Goal: Task Accomplishment & Management: Manage account settings

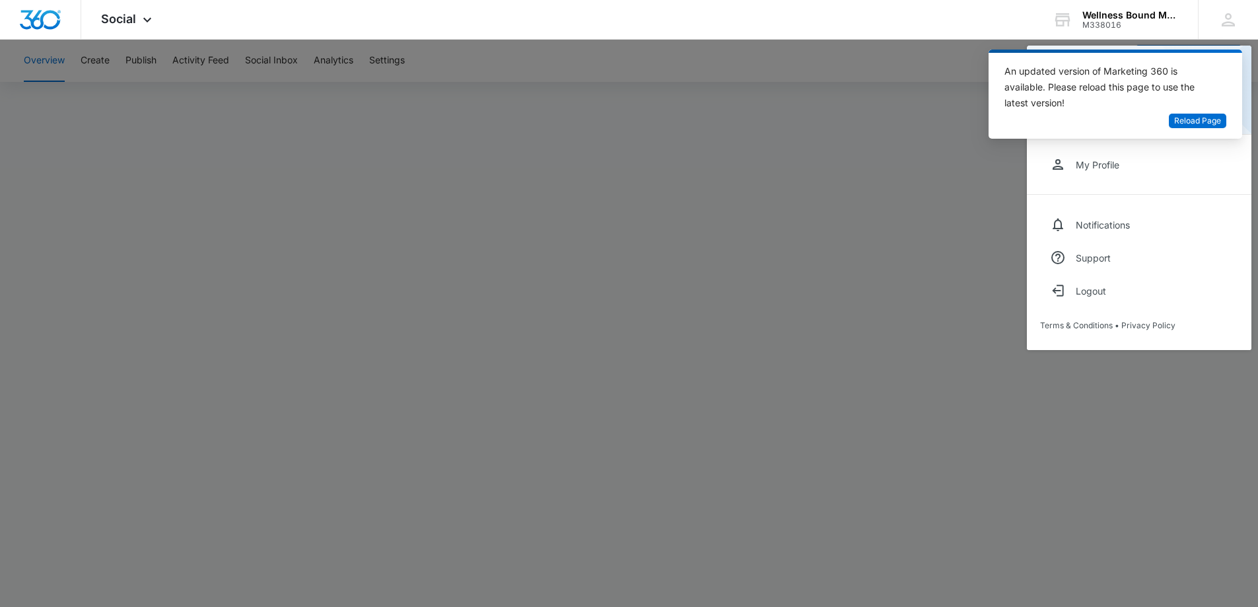
click at [818, 169] on div at bounding box center [629, 303] width 1258 height 607
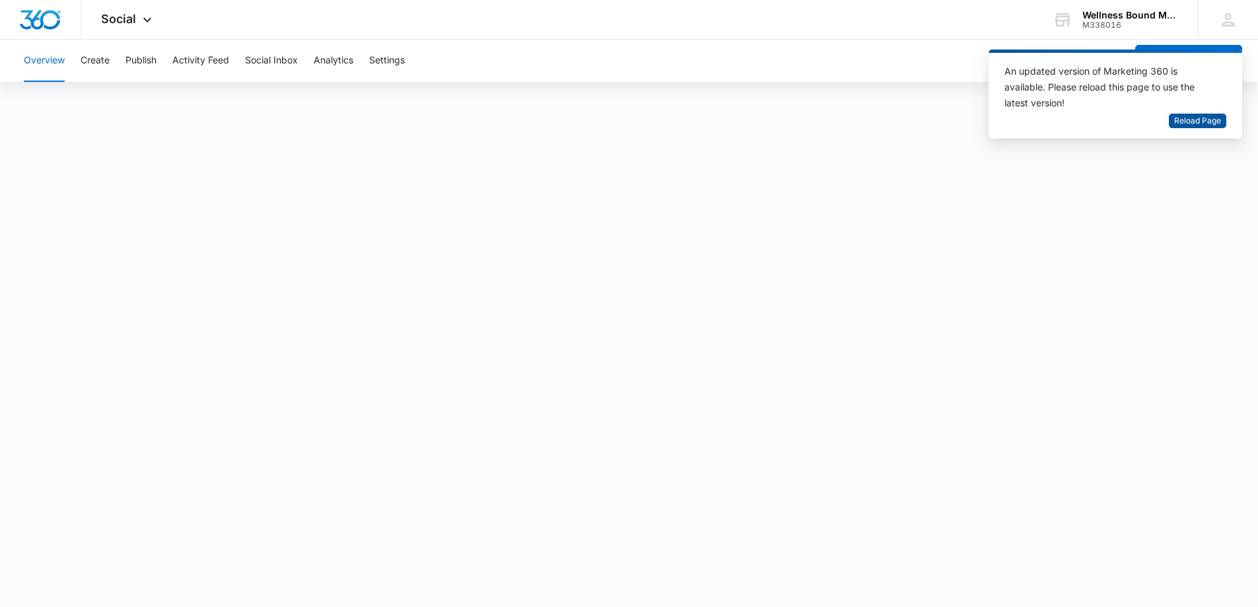
click at [1189, 117] on span "Reload Page" at bounding box center [1197, 121] width 47 height 13
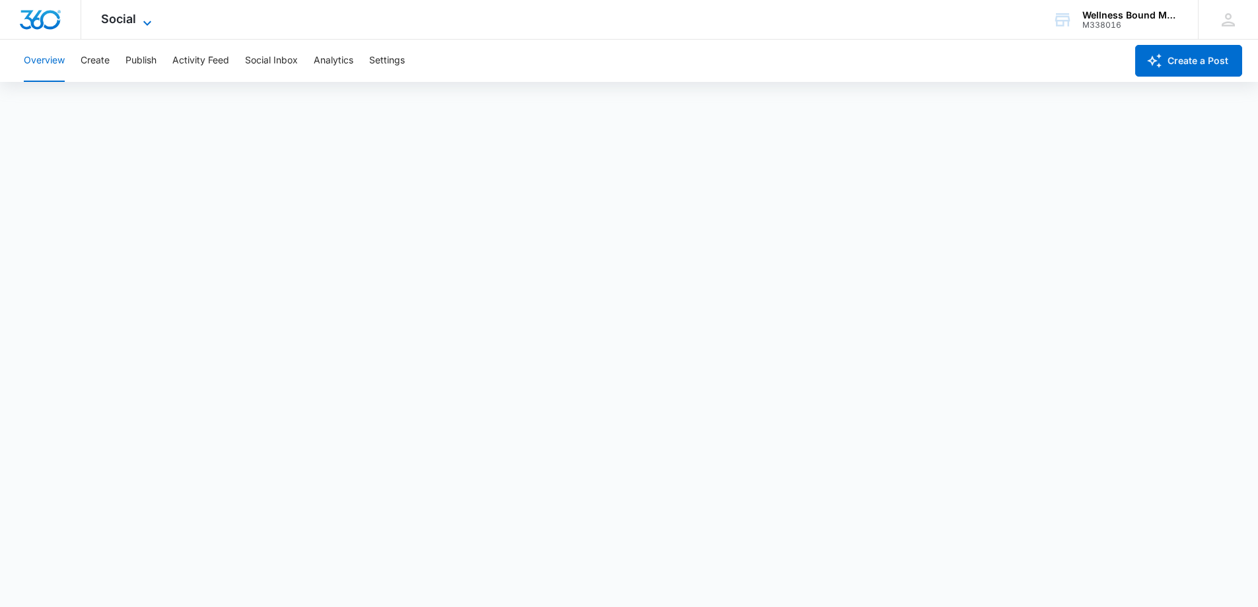
click at [149, 17] on icon at bounding box center [147, 23] width 16 height 16
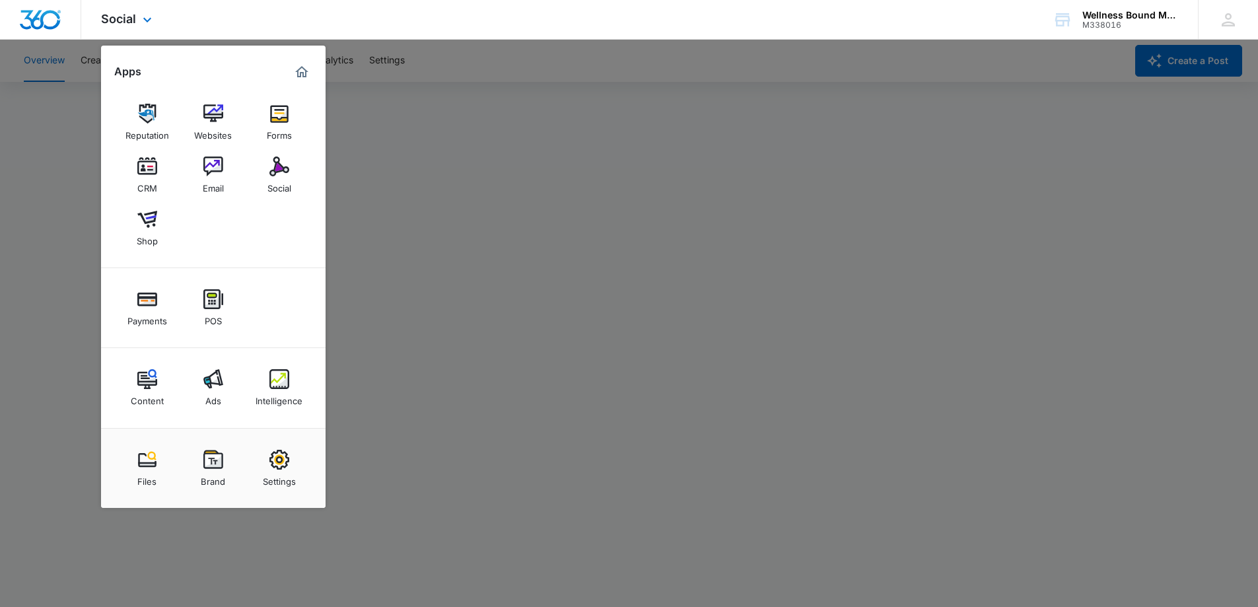
click at [304, 68] on img "Marketing 360® Dashboard" at bounding box center [302, 72] width 16 height 16
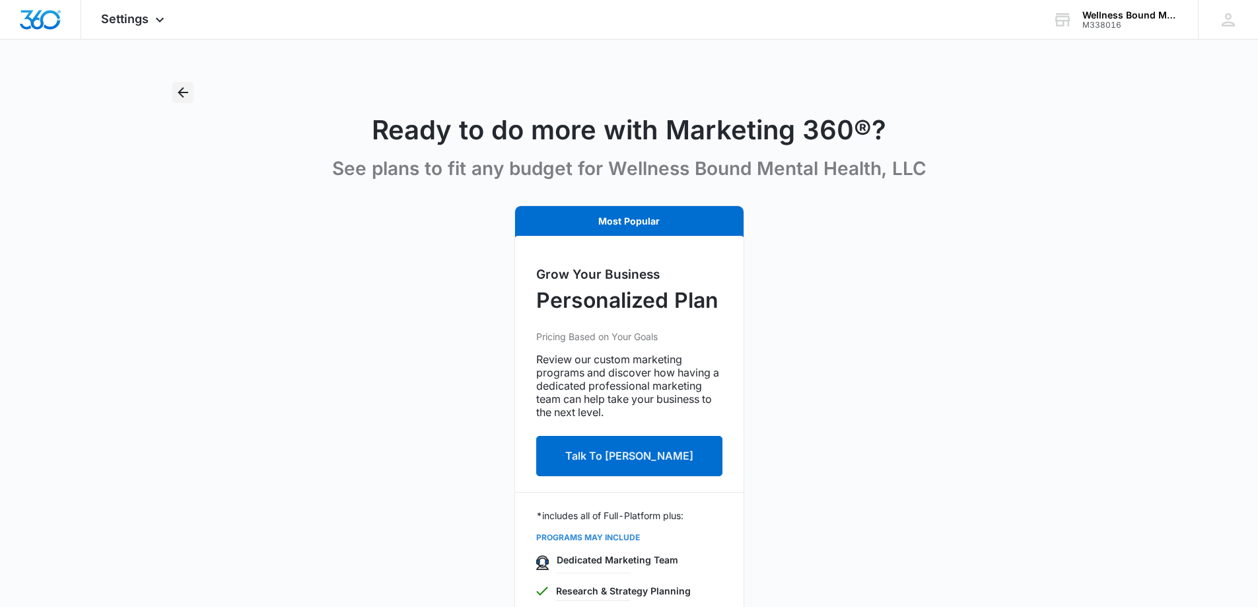
click at [187, 88] on icon "Back" at bounding box center [183, 93] width 16 height 16
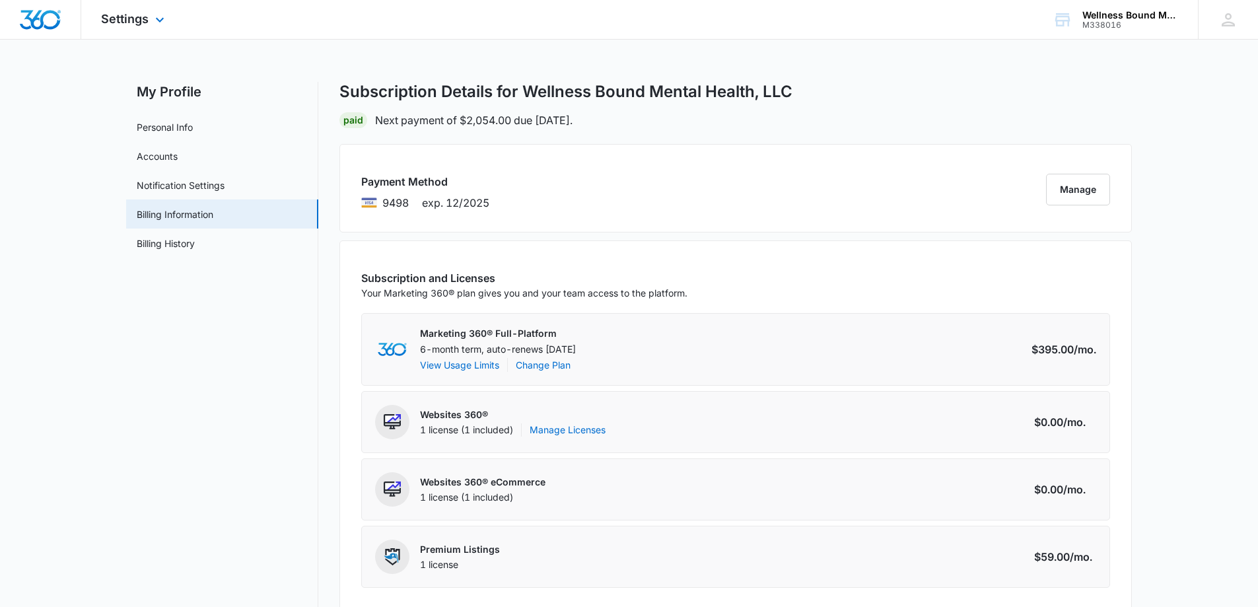
click at [40, 15] on img "Dashboard" at bounding box center [40, 20] width 42 height 20
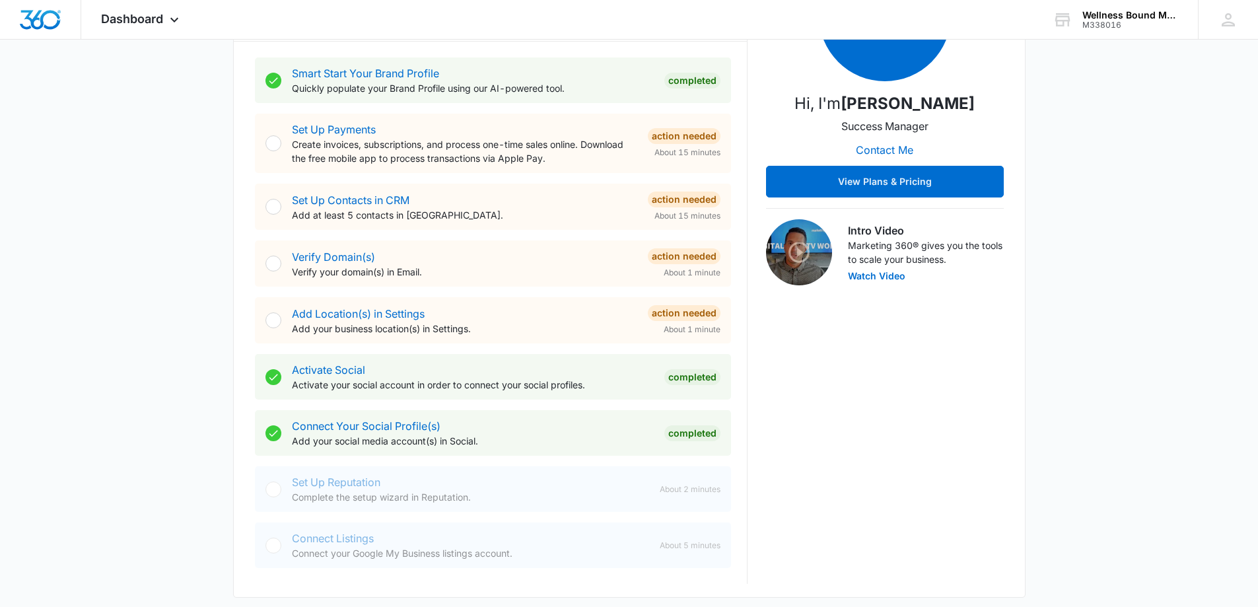
scroll to position [232, 0]
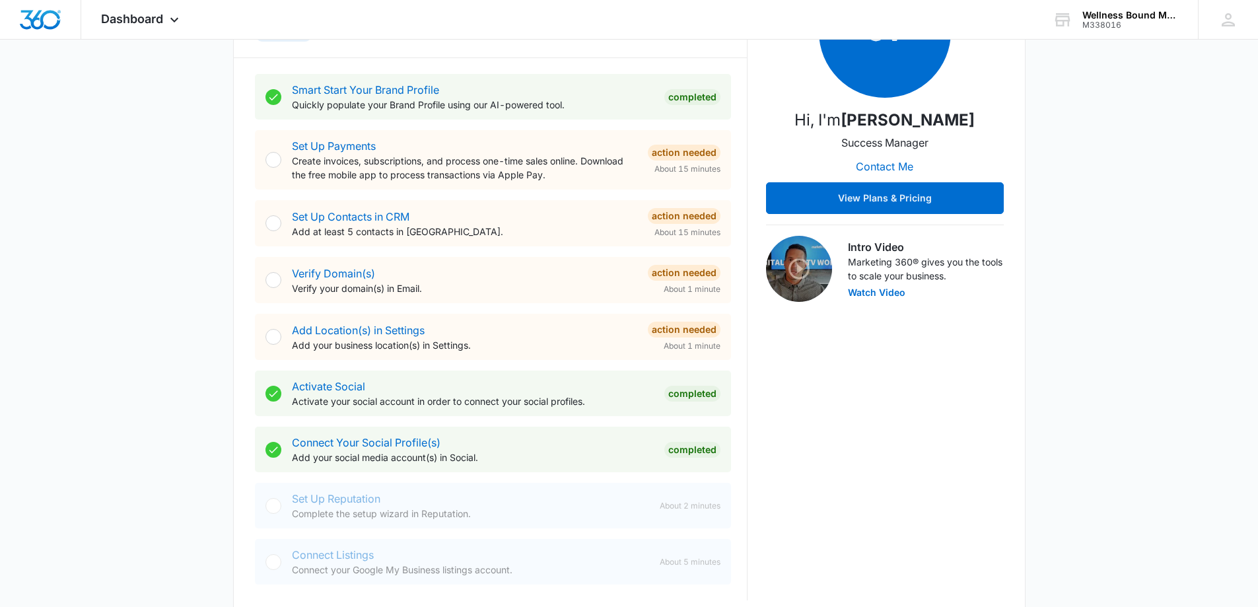
click at [639, 337] on div "Add Location(s) in Settings Add your business location(s) in Settings. Action N…" at bounding box center [506, 337] width 429 height 30
click at [391, 326] on link "Add Location(s) in Settings" at bounding box center [358, 330] width 133 height 13
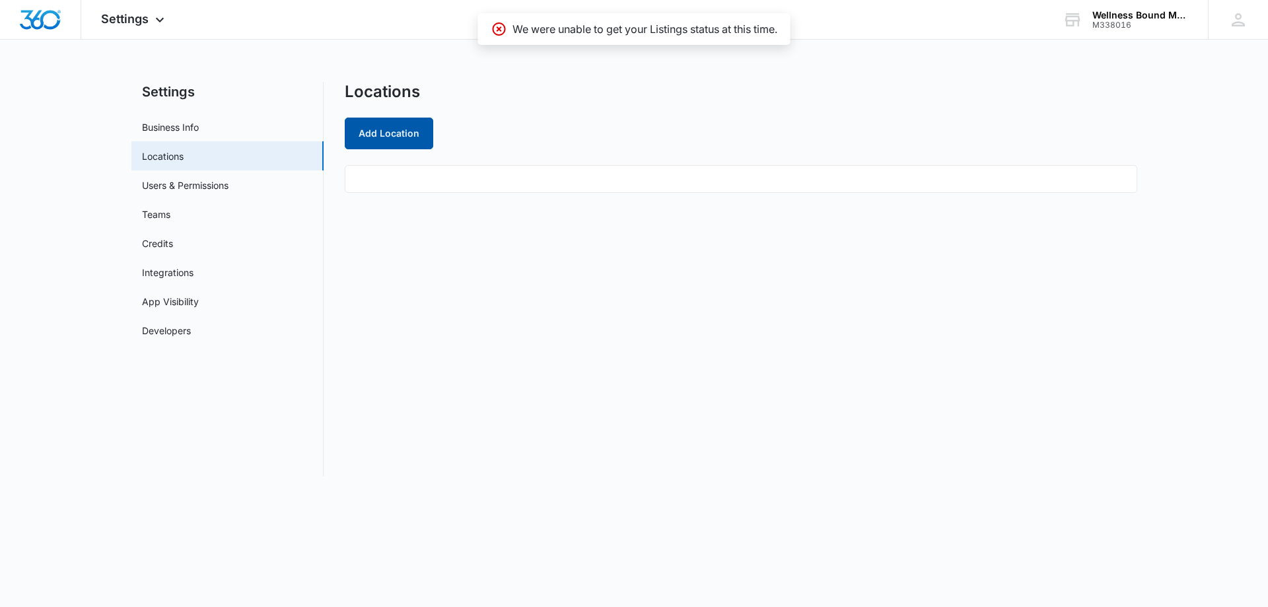
click at [403, 129] on button "Add Location" at bounding box center [389, 134] width 88 height 32
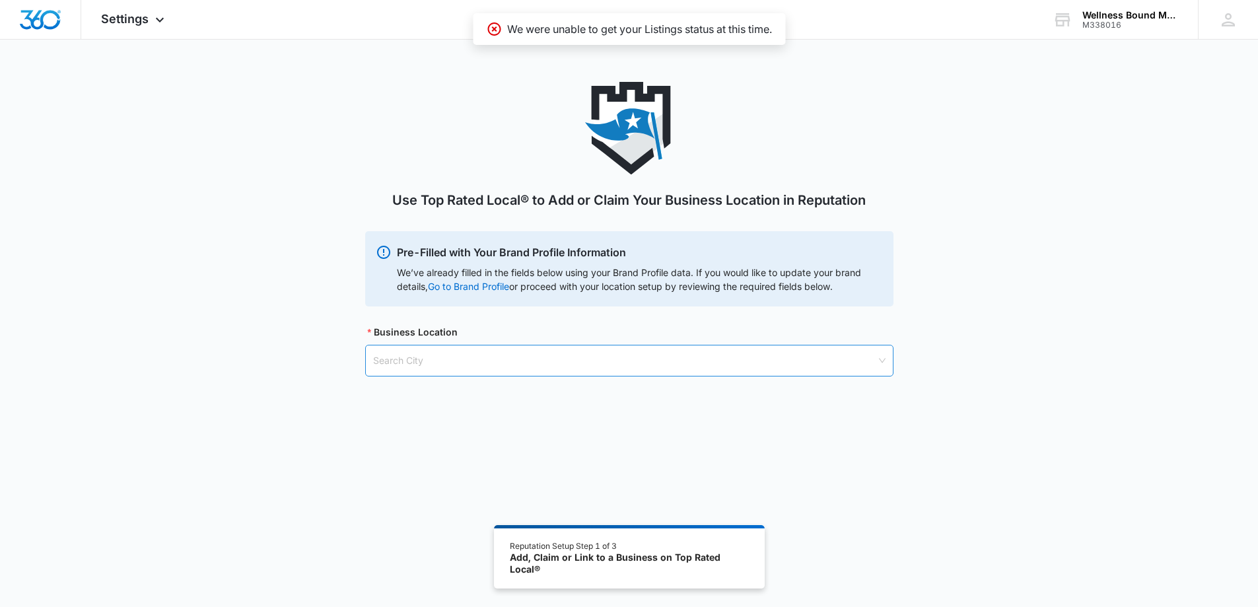
click at [491, 361] on input "search" at bounding box center [624, 360] width 503 height 30
type input "12999 S MacDonalds Place Oregon City, OR 97045"
click at [851, 480] on div "Use Top Rated Local® to Add or Claim Your Business Location in Reputation Pre-F…" at bounding box center [629, 347] width 1258 height 530
click at [826, 369] on input "search" at bounding box center [624, 360] width 503 height 30
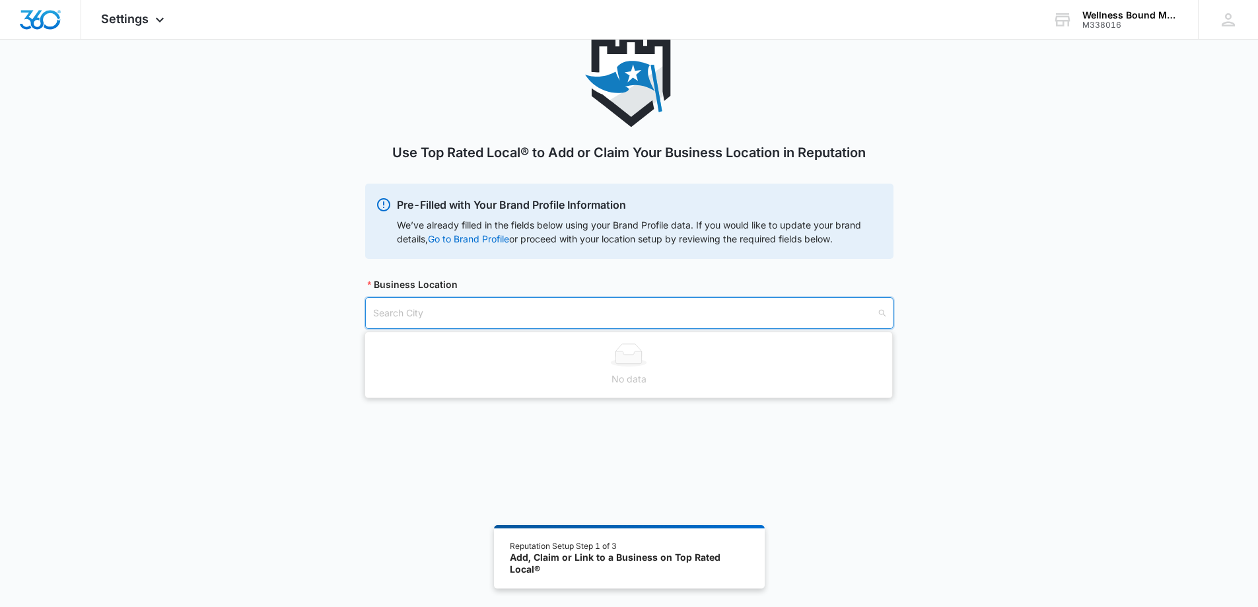
scroll to position [73, 0]
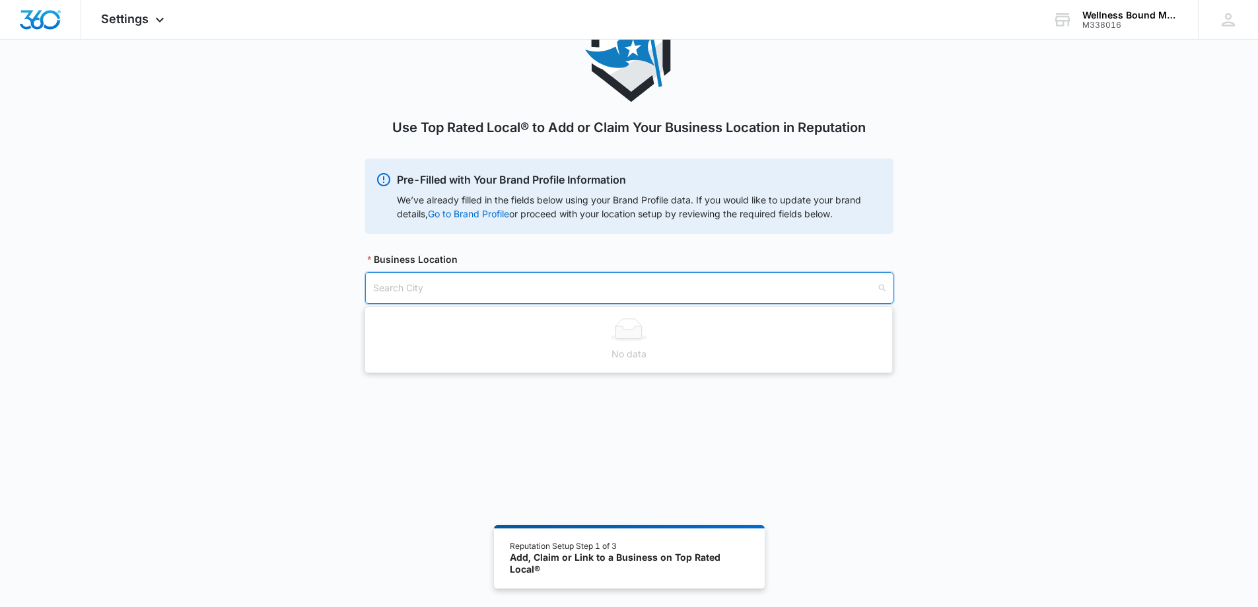
click at [547, 293] on input "search" at bounding box center [624, 288] width 503 height 30
click at [430, 288] on input "search" at bounding box center [624, 288] width 503 height 30
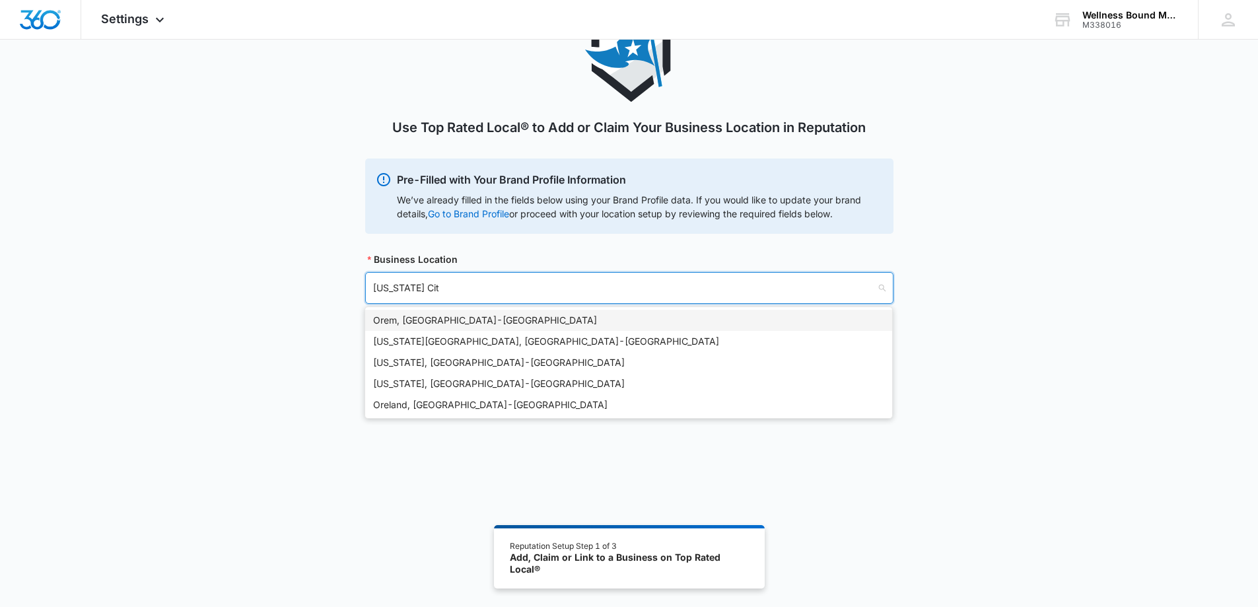
type input "oregon City"
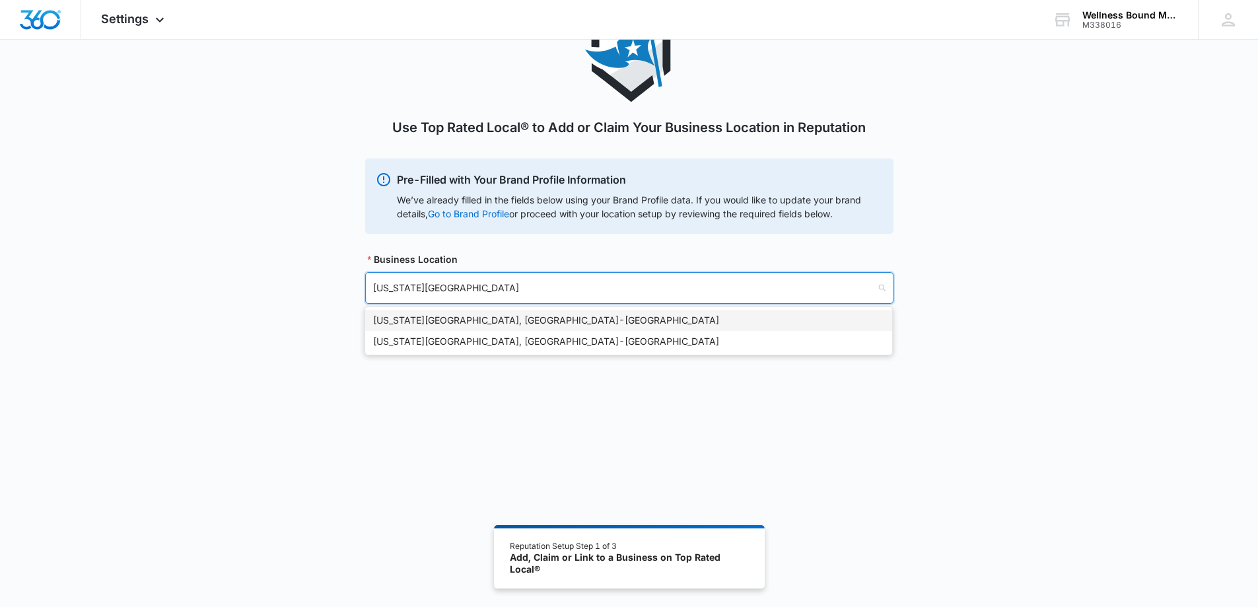
click at [431, 320] on div "Oregon City, OR - USA" at bounding box center [628, 320] width 511 height 15
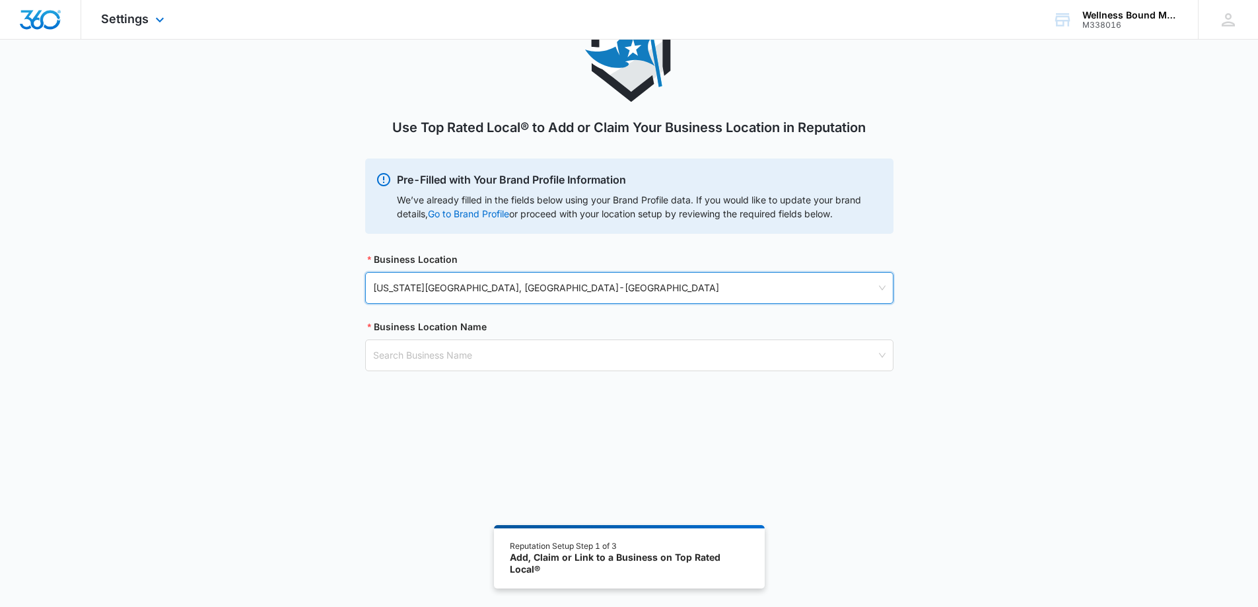
click at [38, 26] on img "Dashboard" at bounding box center [40, 20] width 42 height 20
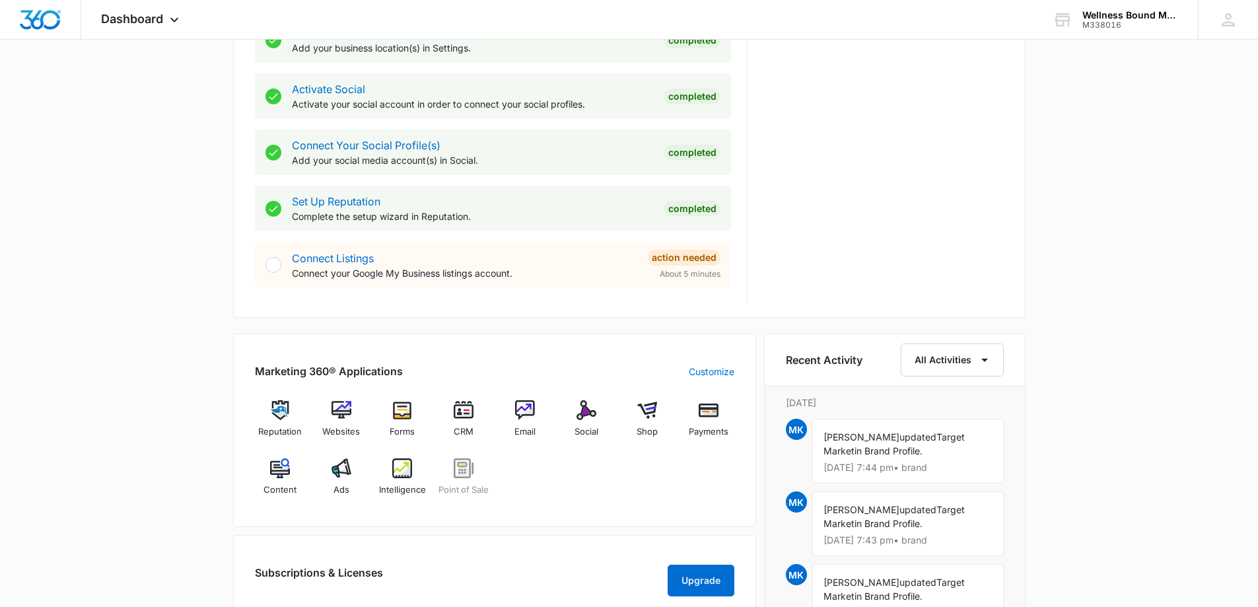
scroll to position [705, 0]
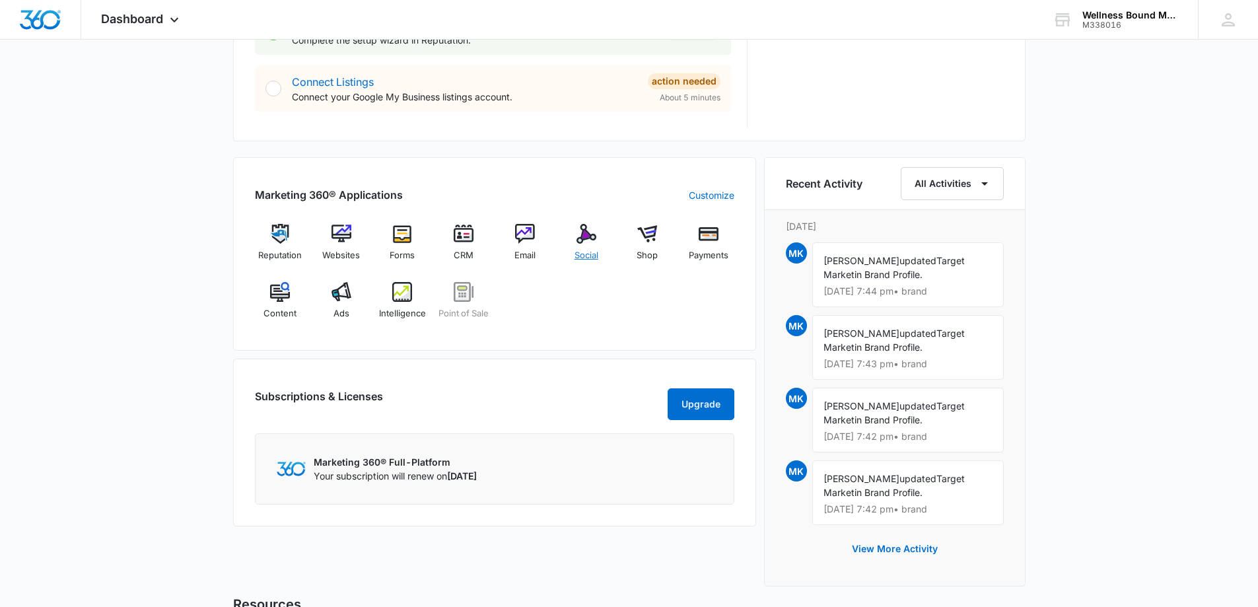
click at [596, 241] on img at bounding box center [586, 234] width 20 height 20
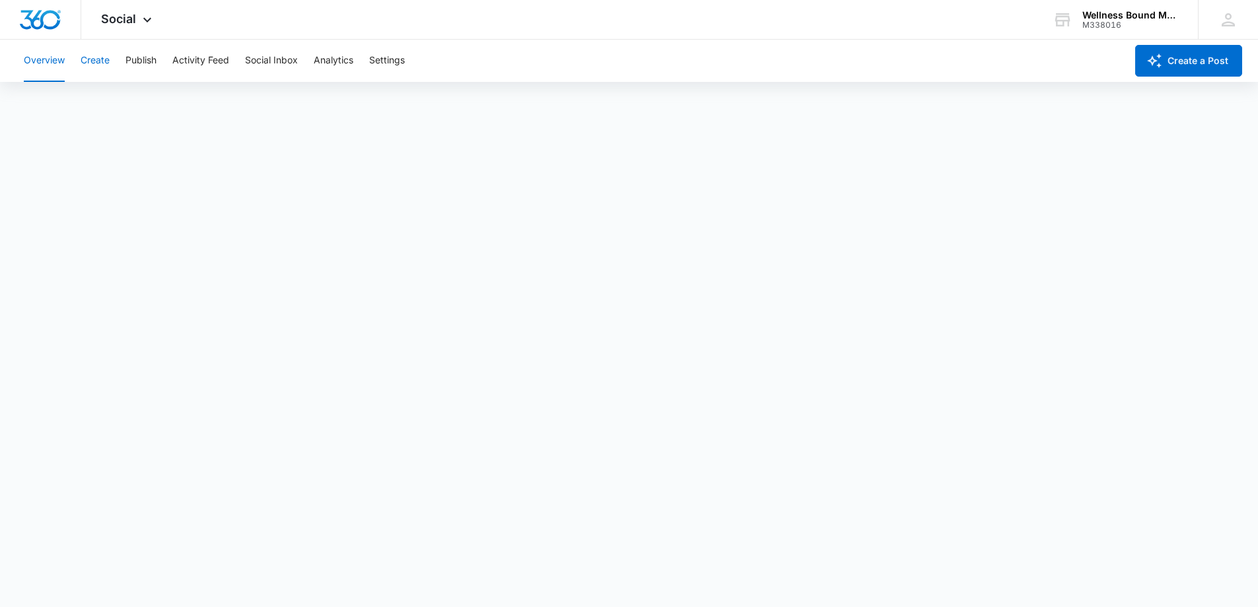
scroll to position [3, 0]
click at [31, 57] on button "Overview" at bounding box center [44, 61] width 41 height 42
click at [98, 54] on button "Create" at bounding box center [95, 61] width 29 height 42
click at [145, 61] on button "Publish" at bounding box center [140, 61] width 31 height 42
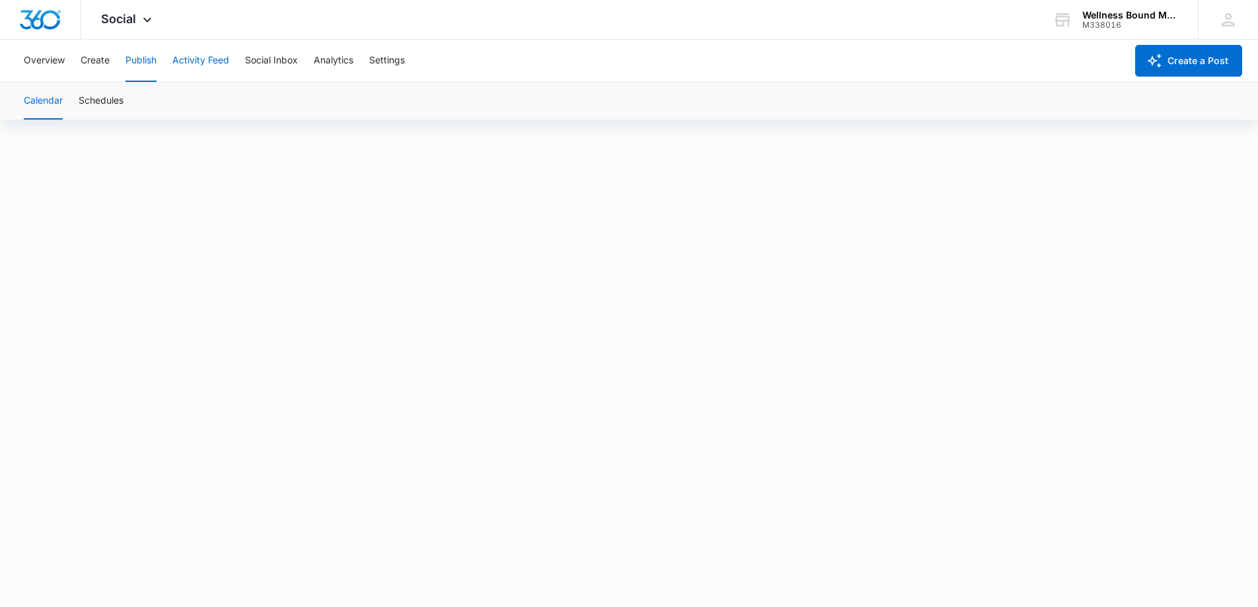
click at [201, 57] on button "Activity Feed" at bounding box center [200, 61] width 57 height 42
click at [119, 18] on span "Social" at bounding box center [118, 19] width 35 height 14
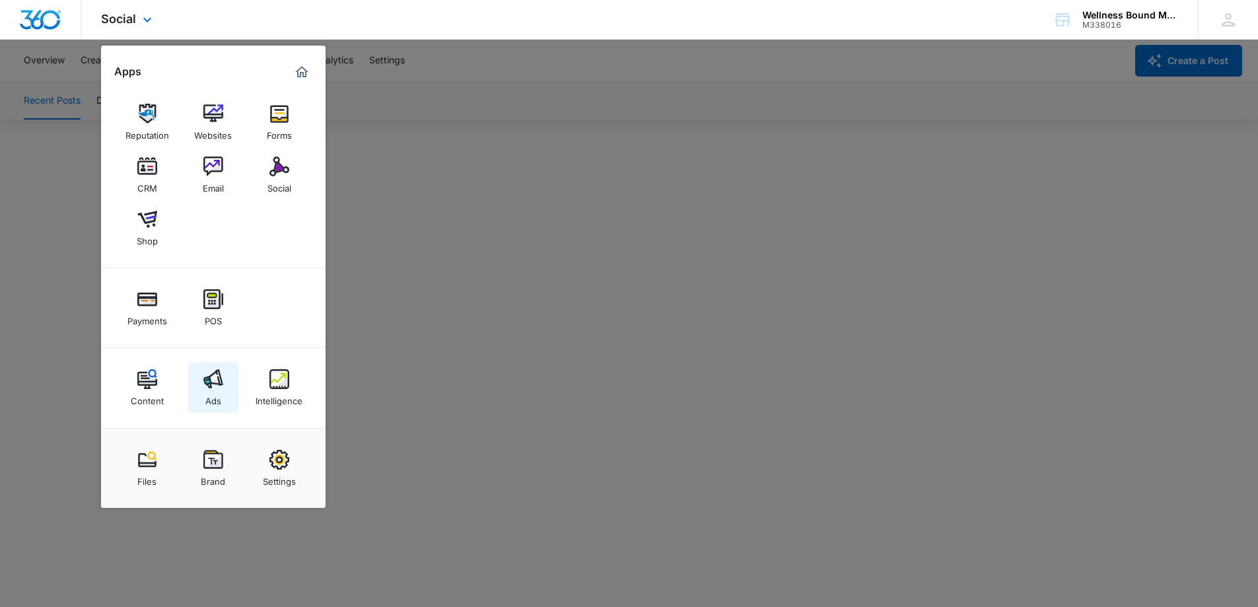
click at [223, 387] on link "Ads" at bounding box center [213, 388] width 50 height 50
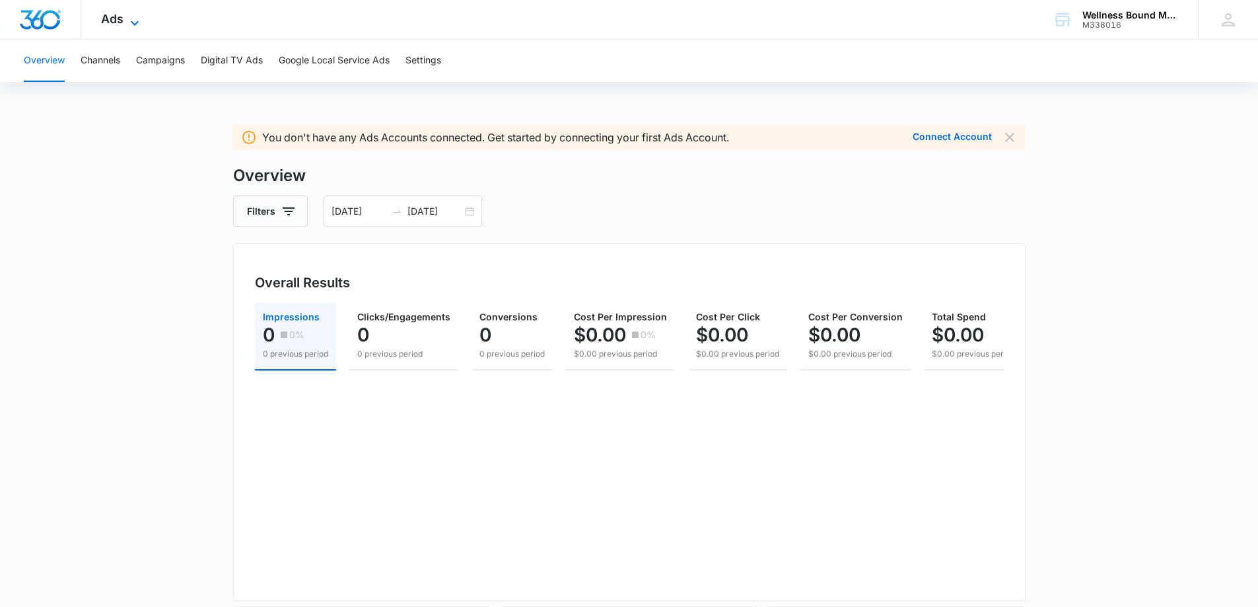
click at [128, 20] on icon at bounding box center [135, 23] width 16 height 16
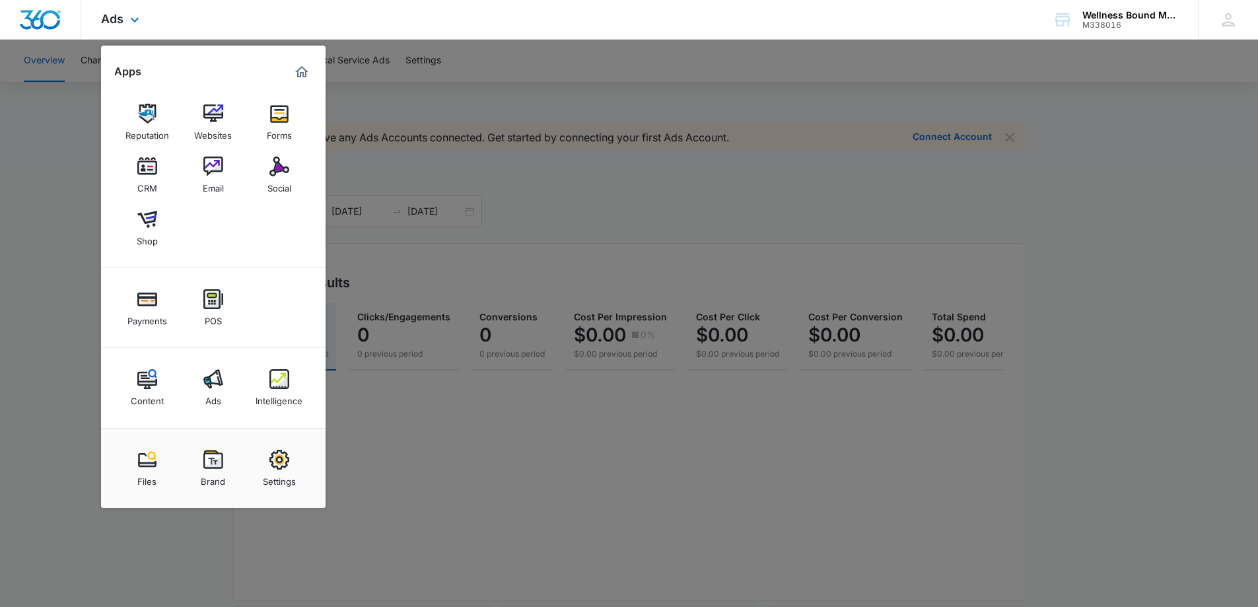
click at [306, 390] on div "Content Ads Intelligence" at bounding box center [213, 388] width 225 height 80
click at [287, 383] on img at bounding box center [279, 379] width 20 height 20
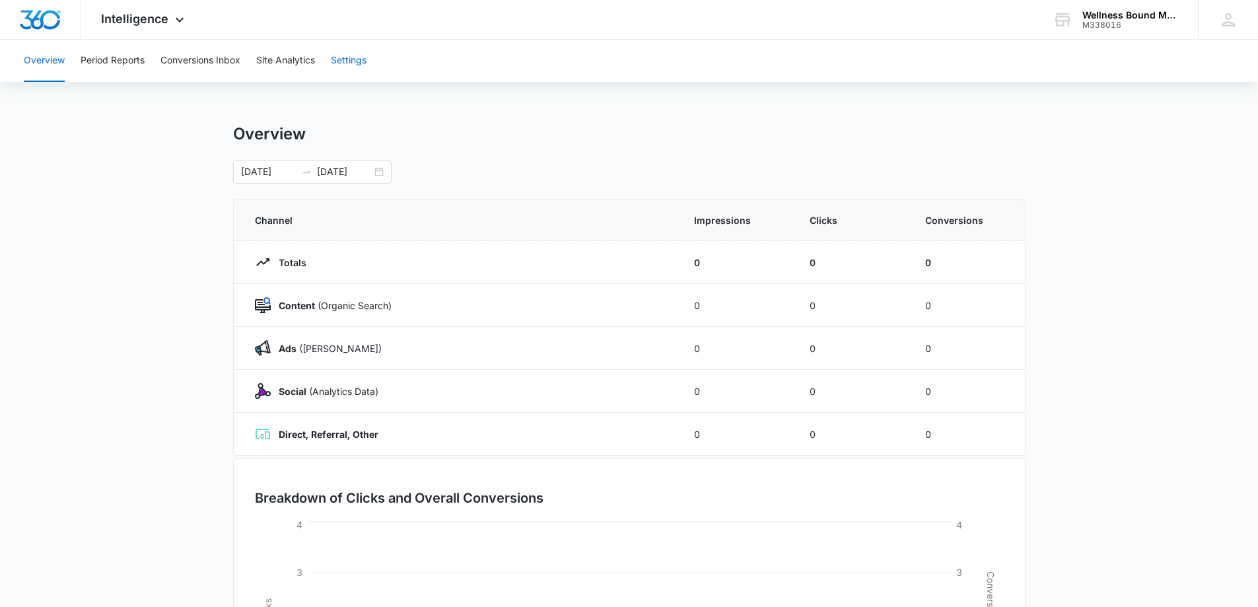
click at [340, 59] on button "Settings" at bounding box center [349, 61] width 36 height 42
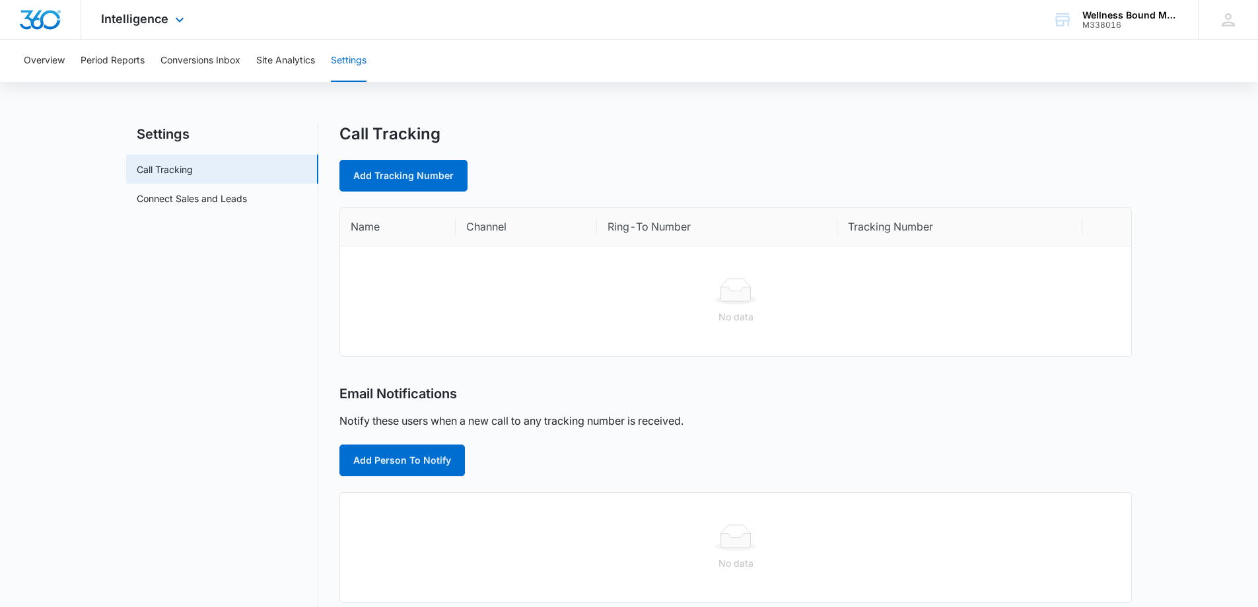
click at [192, 10] on div "Intelligence Apps Reputation Websites Forms CRM Email Social Shop Payments POS …" at bounding box center [144, 19] width 126 height 39
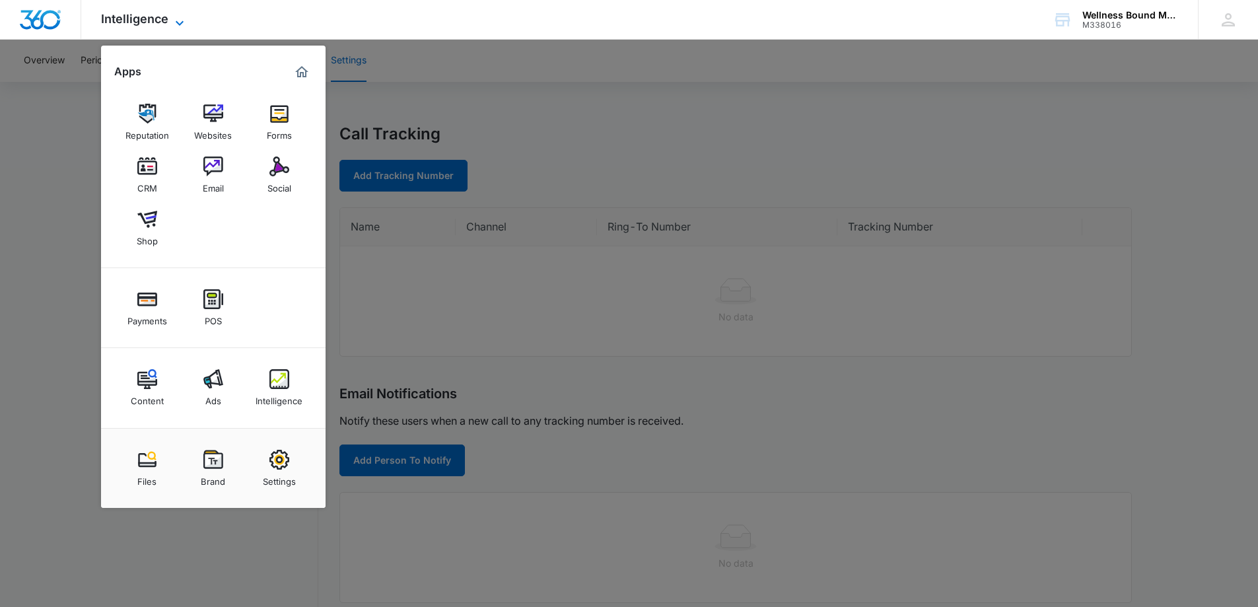
click at [185, 17] on icon at bounding box center [180, 23] width 16 height 16
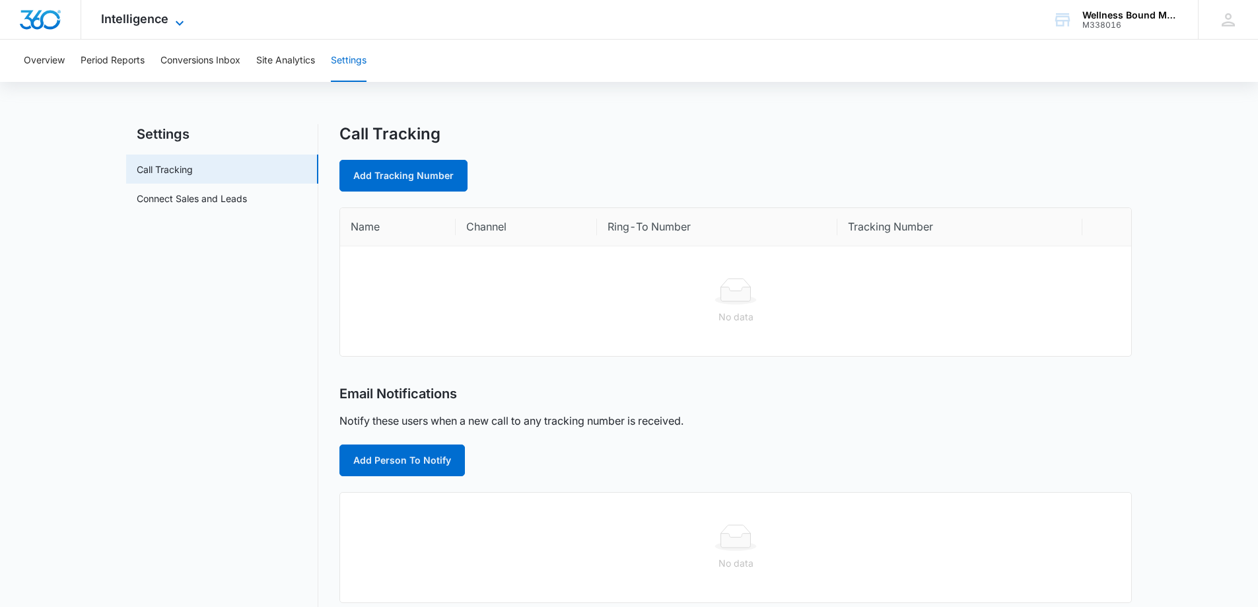
click at [180, 17] on icon at bounding box center [180, 23] width 16 height 16
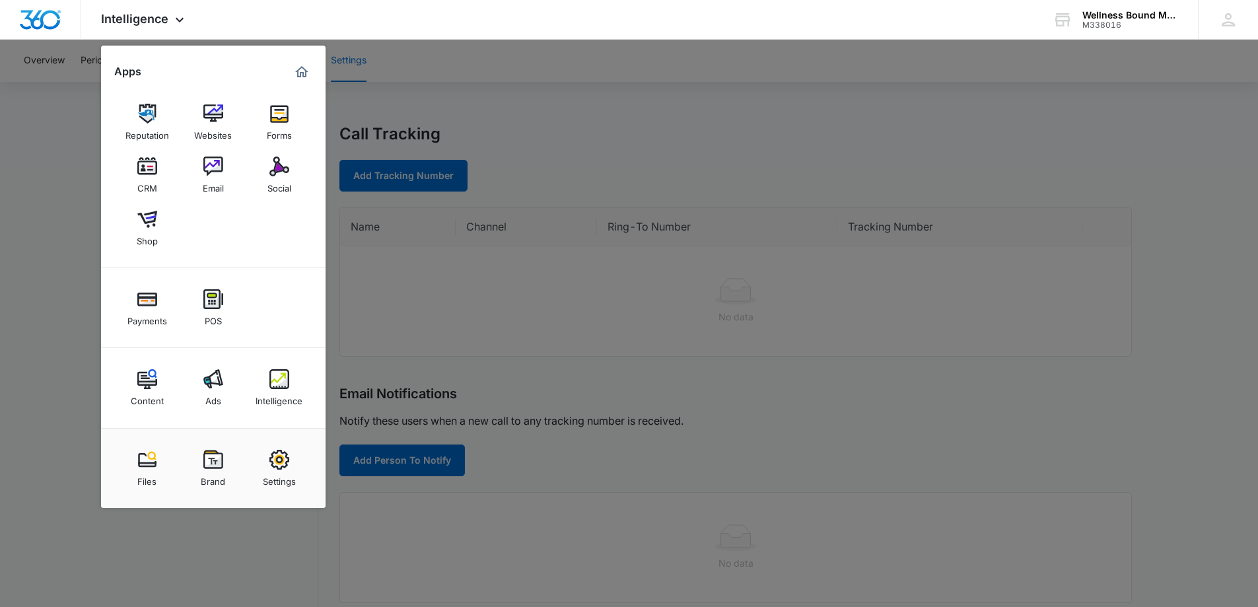
click at [301, 68] on img "Marketing 360® Dashboard" at bounding box center [302, 72] width 16 height 16
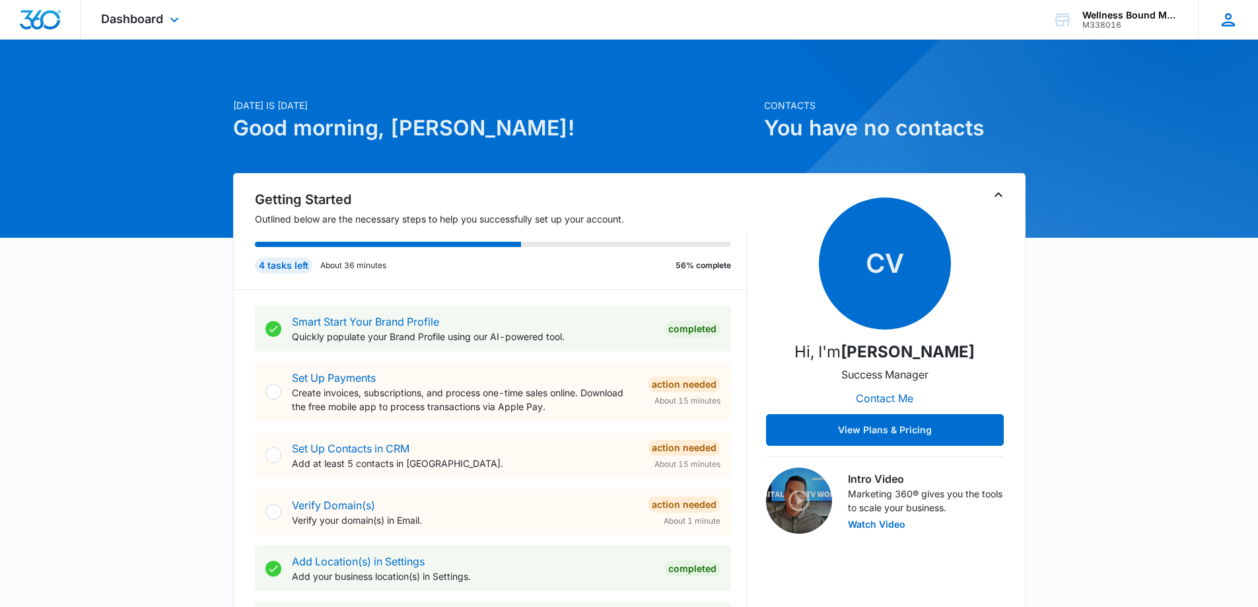
click at [1234, 21] on icon at bounding box center [1228, 20] width 20 height 20
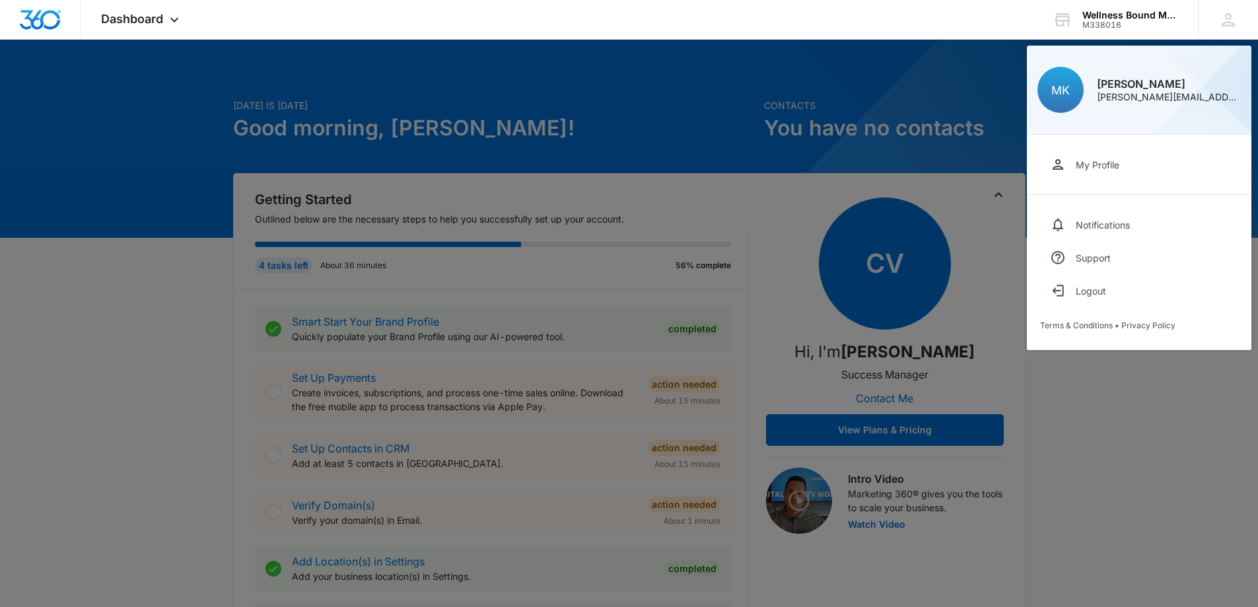
click at [1097, 178] on link "My Profile" at bounding box center [1139, 164] width 198 height 33
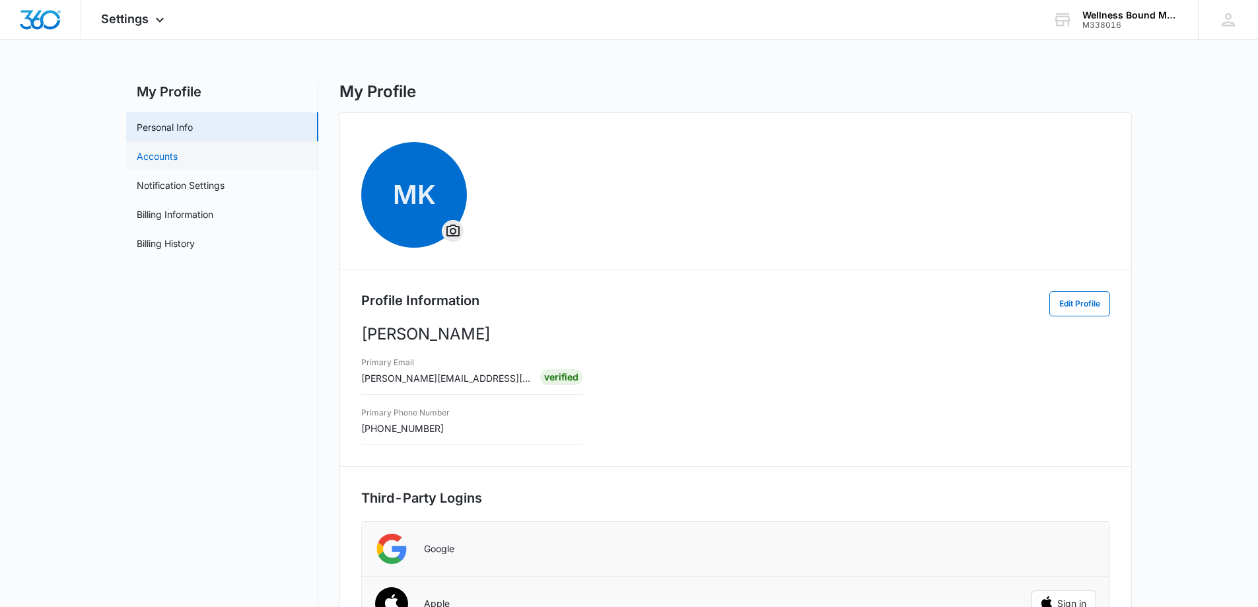
click at [168, 153] on link "Accounts" at bounding box center [157, 156] width 41 height 14
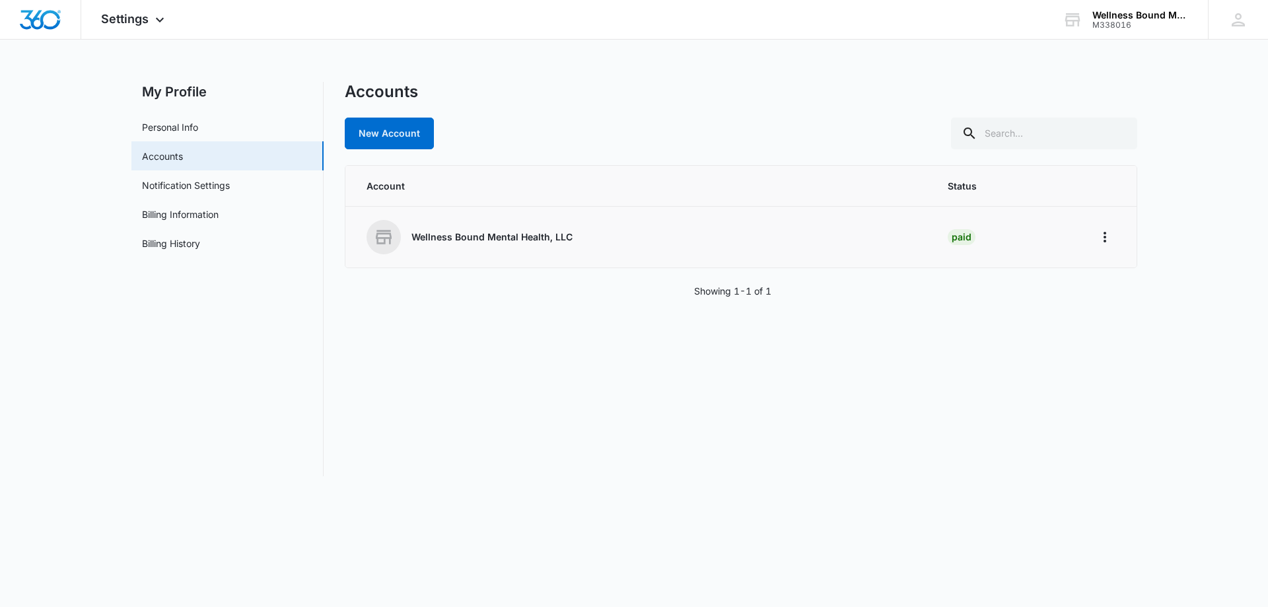
click at [426, 244] on div "Wellness Bound Mental Health, LLC" at bounding box center [640, 237] width 549 height 34
click at [965, 230] on div "Paid" at bounding box center [962, 237] width 28 height 16
click at [1102, 232] on icon "Home" at bounding box center [1105, 237] width 16 height 16
click at [176, 178] on link "Notification Settings" at bounding box center [186, 185] width 88 height 14
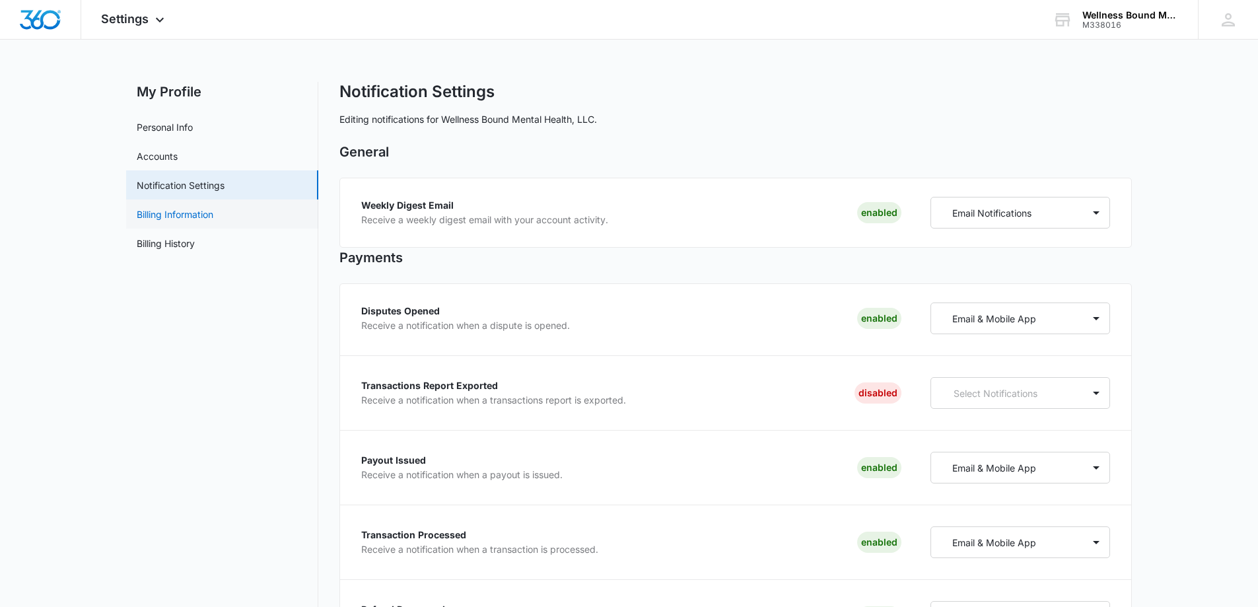
click at [153, 211] on link "Billing Information" at bounding box center [175, 214] width 77 height 14
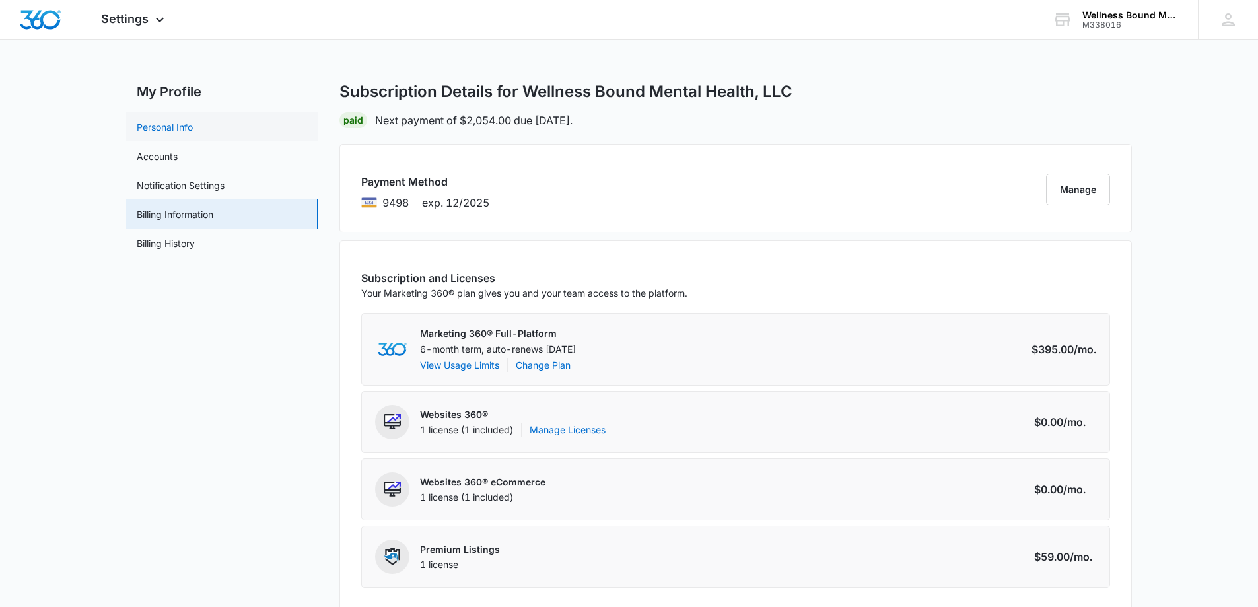
click at [193, 123] on link "Personal Info" at bounding box center [165, 127] width 56 height 14
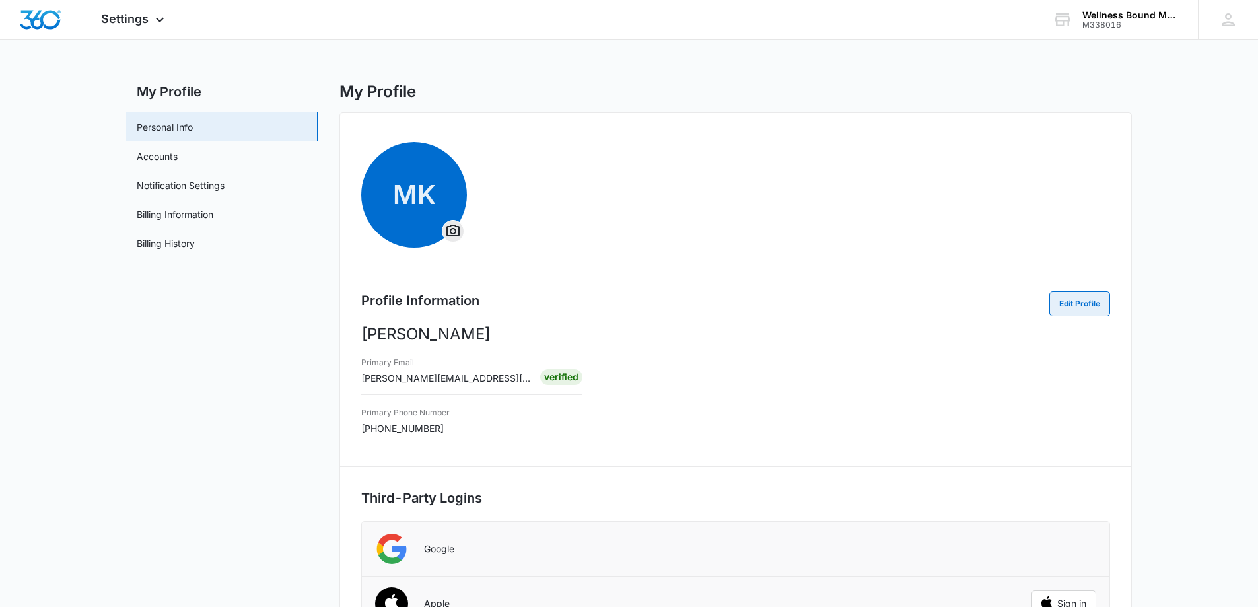
click at [1084, 300] on button "Edit Profile" at bounding box center [1079, 303] width 61 height 25
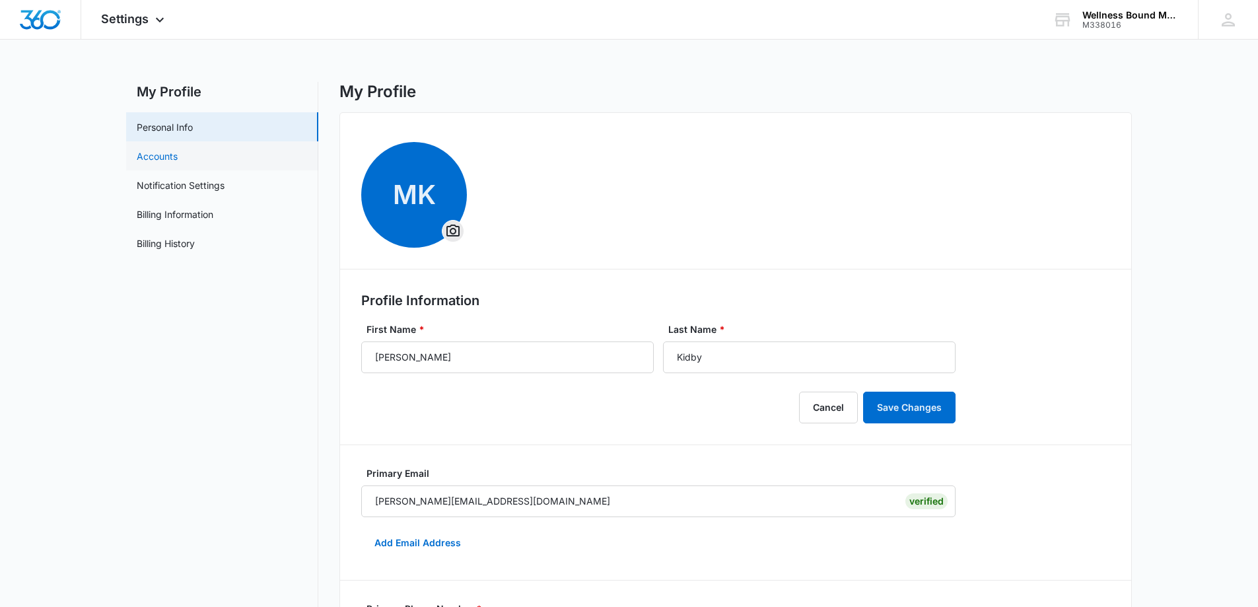
click at [166, 159] on link "Accounts" at bounding box center [157, 156] width 41 height 14
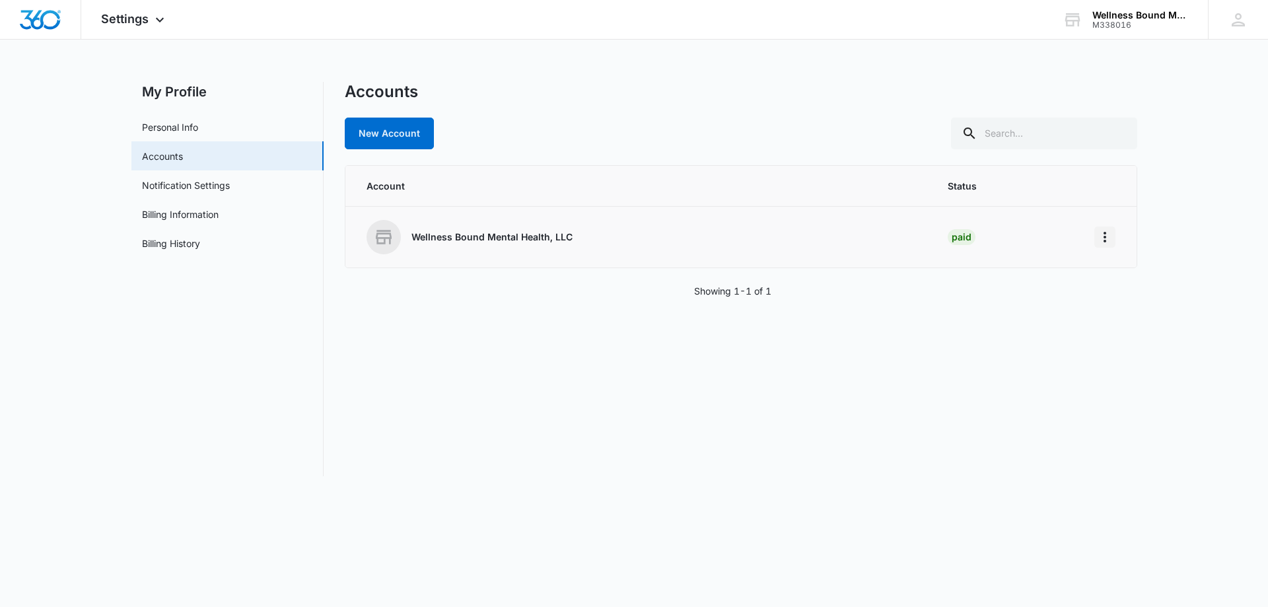
click at [1100, 238] on icon "Home" at bounding box center [1105, 237] width 16 height 16
click at [378, 240] on icon at bounding box center [384, 237] width 16 height 14
click at [433, 238] on p "Wellness Bound Mental Health, LLC" at bounding box center [491, 236] width 161 height 13
click at [1107, 238] on icon "Home" at bounding box center [1105, 237] width 16 height 16
click at [1117, 274] on div "Go to Dashboard" at bounding box center [1147, 273] width 73 height 9
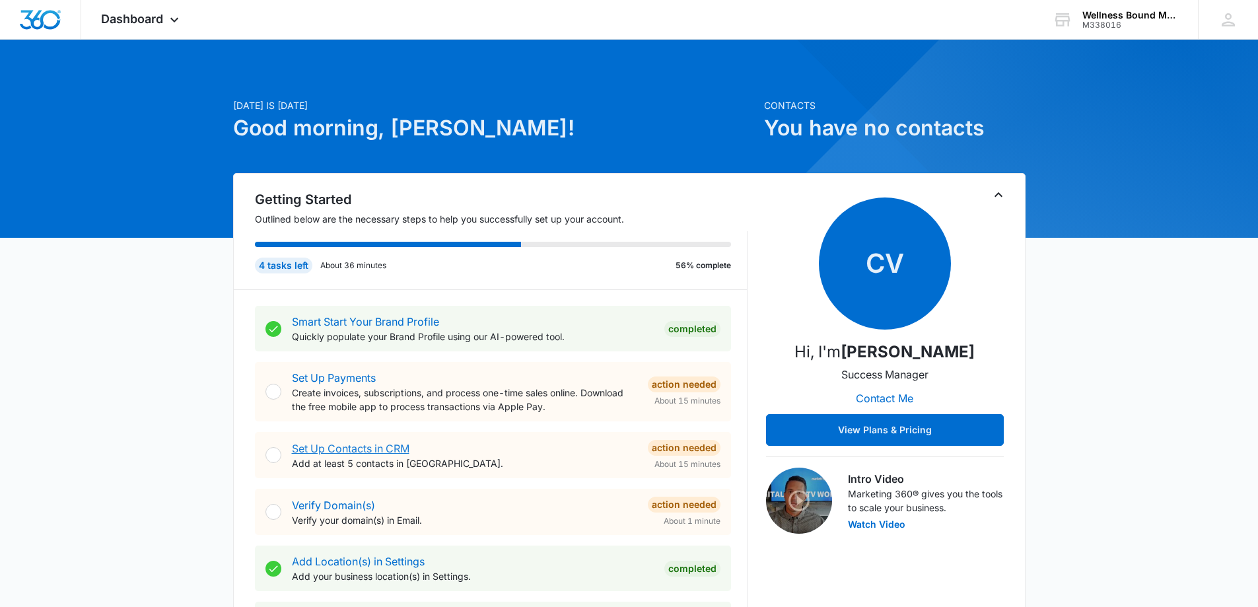
click at [380, 447] on link "Set Up Contacts in CRM" at bounding box center [351, 448] width 118 height 13
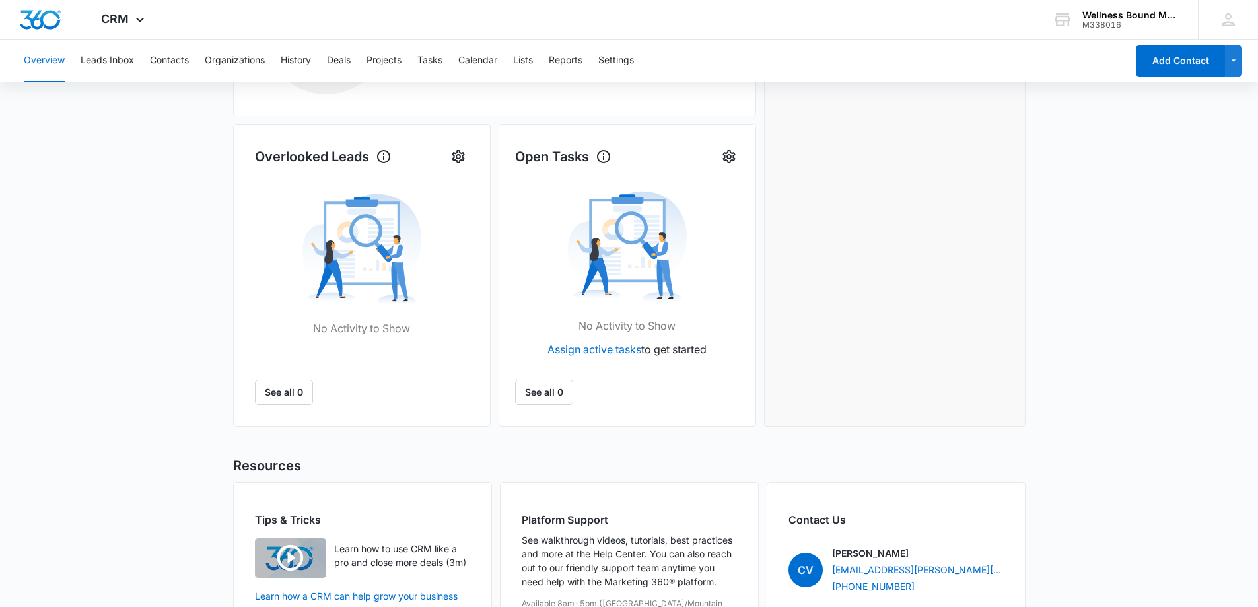
scroll to position [445, 0]
